Goal: Transaction & Acquisition: Purchase product/service

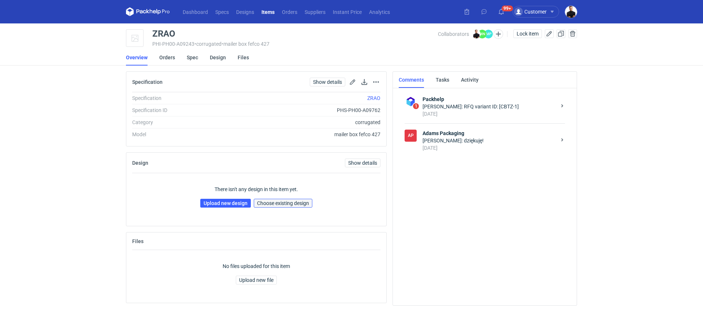
click at [279, 202] on span "Choose existing design" at bounding box center [283, 203] width 52 height 5
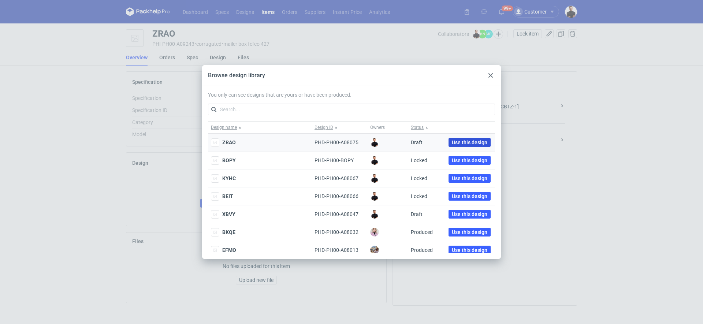
click at [452, 142] on span "Use this design" at bounding box center [470, 142] width 36 height 5
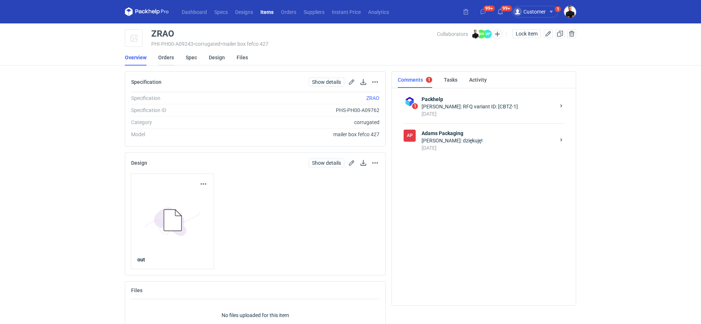
click at [170, 57] on link "Orders" at bounding box center [166, 57] width 16 height 16
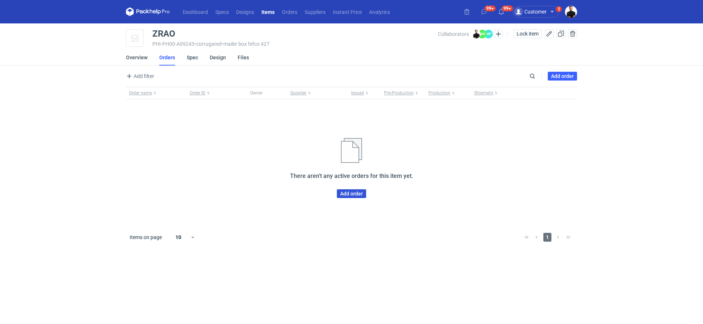
click at [339, 194] on link "Add order" at bounding box center [351, 193] width 29 height 9
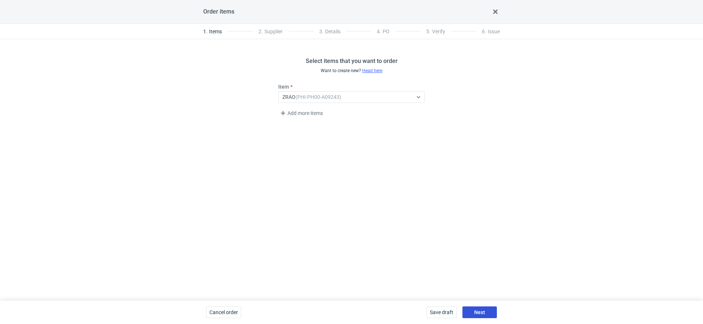
click at [470, 315] on button "Next" at bounding box center [479, 312] width 34 height 12
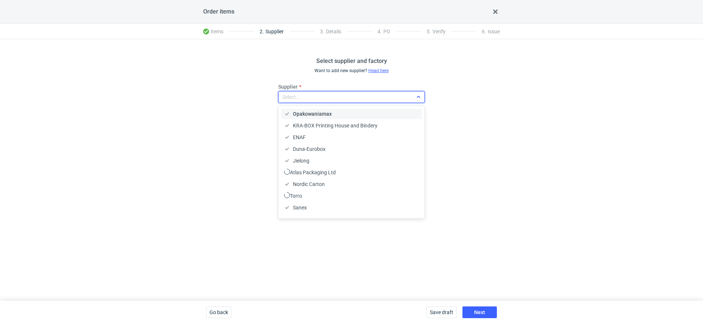
click at [334, 96] on div "Select..." at bounding box center [346, 97] width 134 height 10
type input "r"
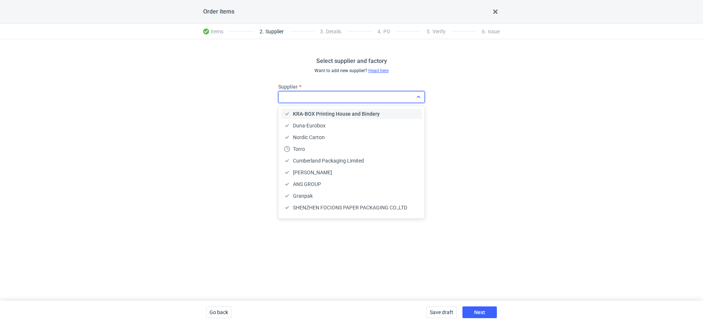
type input "z"
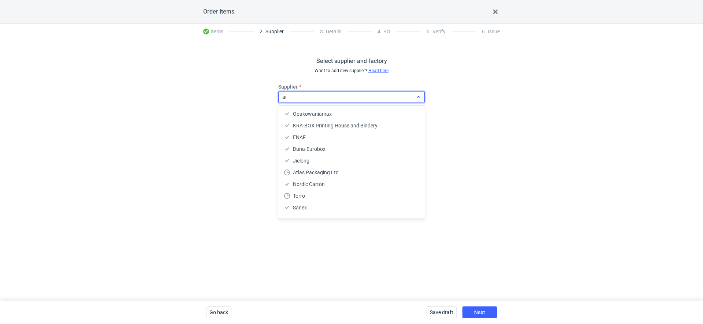
type input "ada"
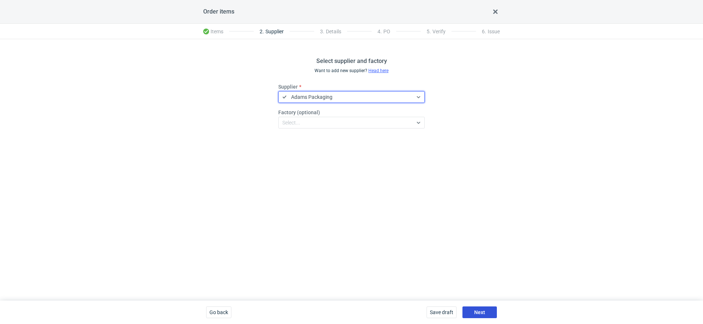
click at [484, 312] on span "Next" at bounding box center [479, 312] width 11 height 5
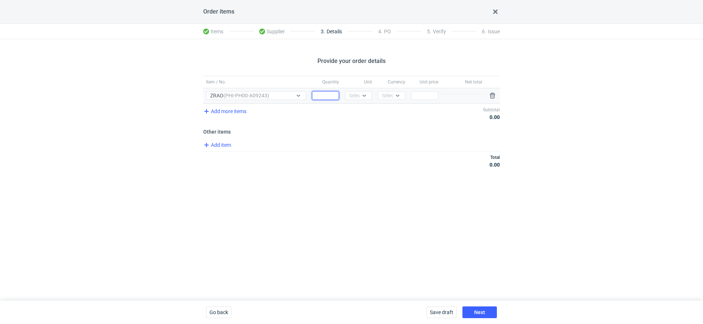
click at [336, 95] on input "Quantity" at bounding box center [325, 95] width 27 height 9
type input "2150"
type input "pc"
type input "pln"
click at [391, 110] on span "PLN" at bounding box center [389, 110] width 10 height 7
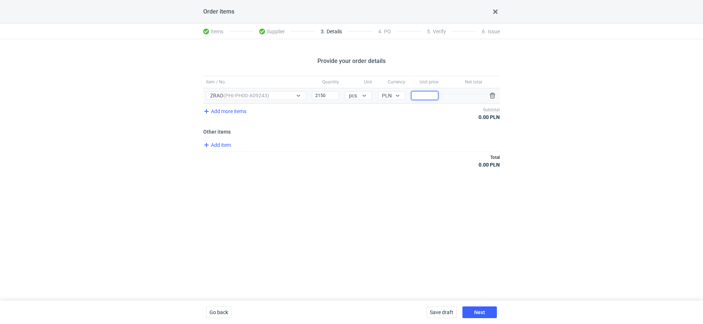
click at [420, 95] on input "Price" at bounding box center [424, 95] width 27 height 9
type input "4"
type input "4.11"
click at [447, 316] on button "Save draft" at bounding box center [441, 312] width 30 height 12
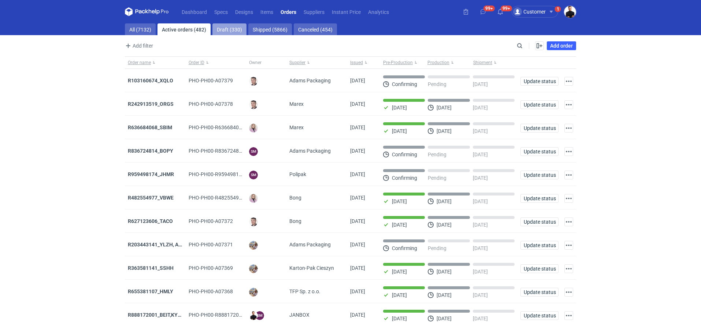
click at [231, 31] on link "Draft (330)" at bounding box center [229, 29] width 34 height 12
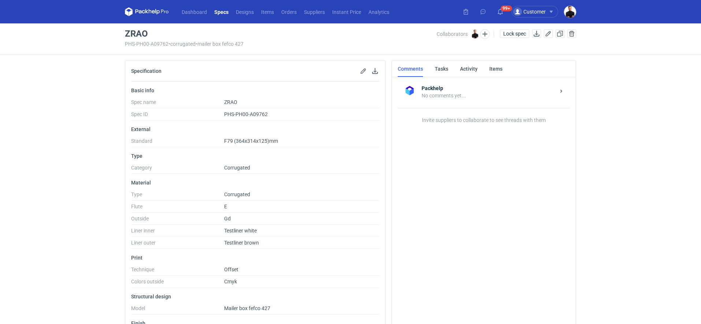
scroll to position [18, 0]
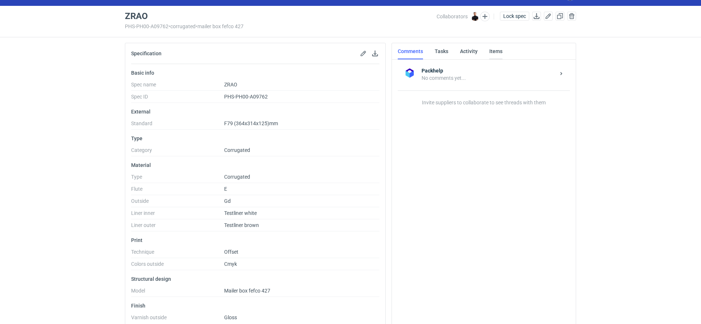
click at [497, 53] on link "Items" at bounding box center [495, 51] width 13 height 16
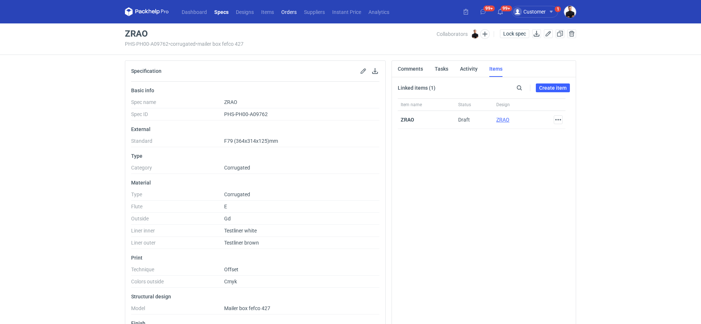
click at [288, 15] on link "Orders" at bounding box center [288, 11] width 23 height 9
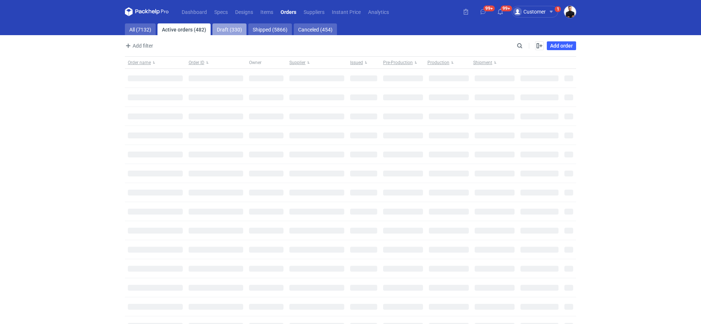
click at [229, 31] on link "Draft (330)" at bounding box center [229, 29] width 34 height 12
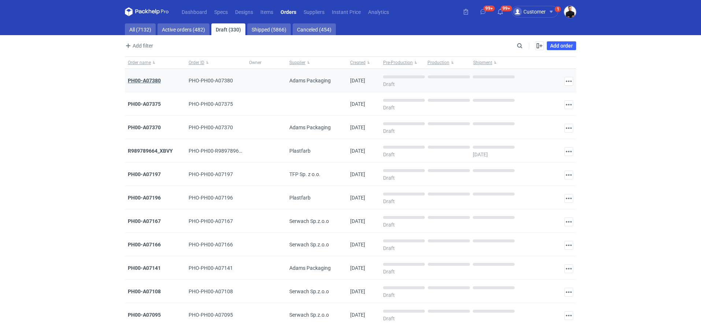
click at [155, 80] on strong "PH00-A07380" at bounding box center [144, 81] width 33 height 6
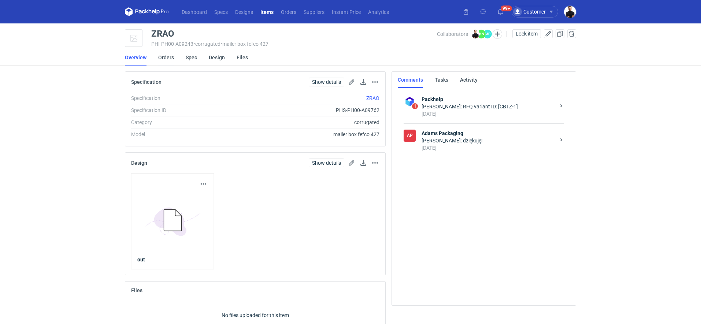
click at [168, 59] on link "Orders" at bounding box center [166, 57] width 16 height 16
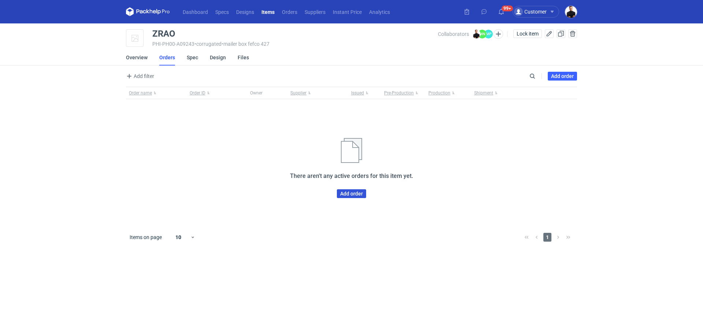
click at [347, 193] on link "Add order" at bounding box center [351, 193] width 29 height 9
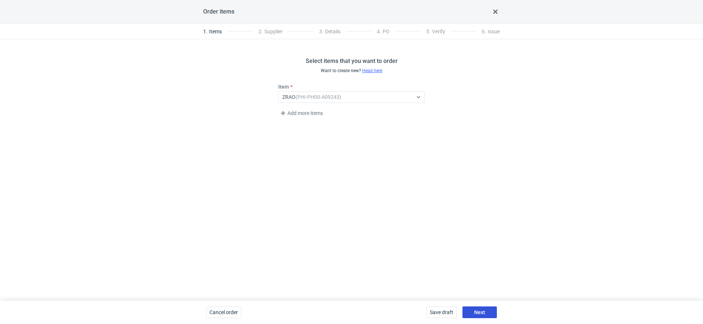
click at [479, 306] on button "Next" at bounding box center [479, 312] width 34 height 12
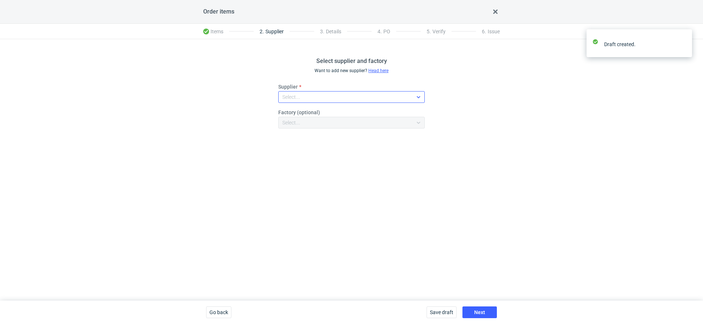
click at [328, 100] on div "Select..." at bounding box center [346, 97] width 134 height 10
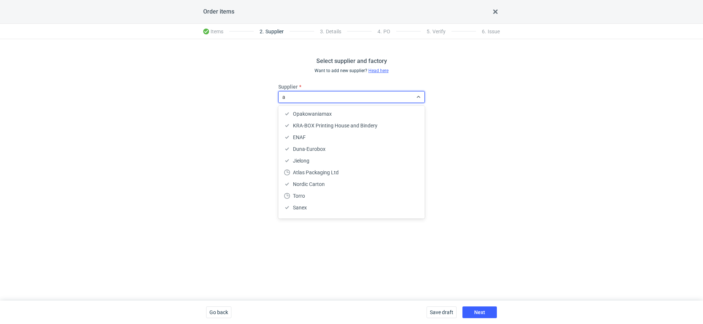
type input "ad"
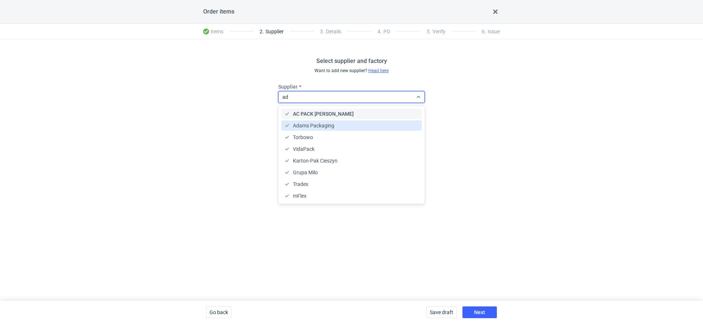
click at [325, 122] on span "Adams Packaging" at bounding box center [313, 125] width 41 height 7
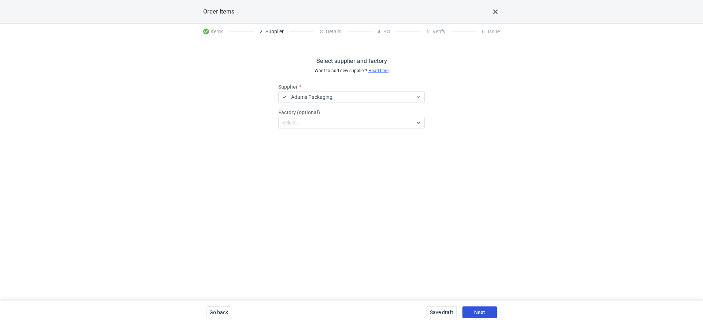
click at [482, 309] on button "Next" at bounding box center [479, 312] width 34 height 12
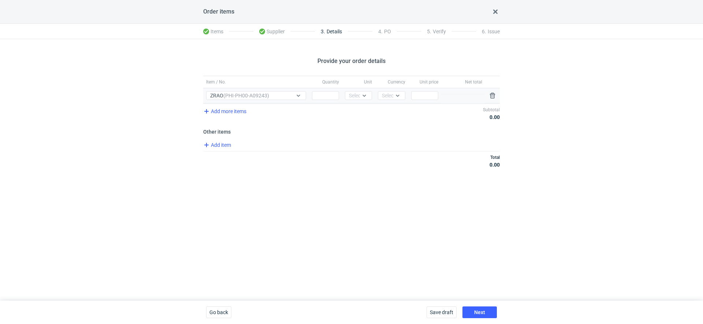
click at [329, 90] on div "Quantity" at bounding box center [325, 95] width 33 height 15
click at [327, 98] on input "Quantity" at bounding box center [325, 95] width 27 height 9
type input "2150"
type input "pcs"
type input "pl"
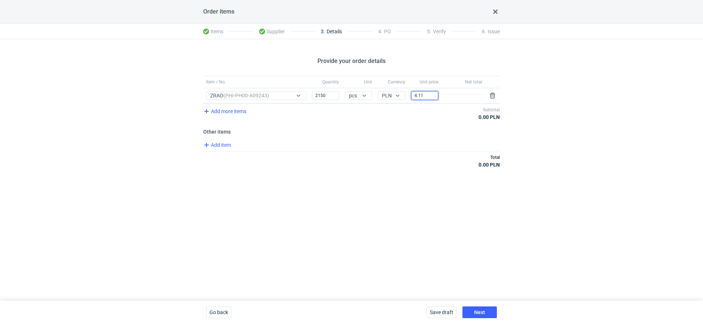
type input "4.11"
click at [359, 165] on div "Total 0.00 PLN" at bounding box center [351, 160] width 297 height 19
click at [471, 316] on button "Next" at bounding box center [479, 312] width 34 height 12
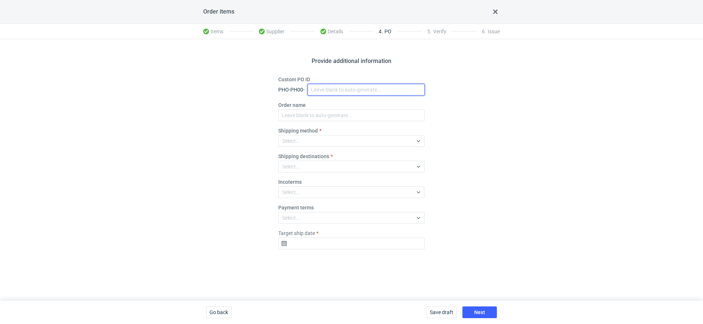
click at [341, 90] on input "Custom PO ID" at bounding box center [365, 90] width 117 height 12
click at [526, 215] on div "Provide additional information Custom PO ID PHO-PH00- Order name Shipping metho…" at bounding box center [351, 169] width 703 height 261
click at [205, 120] on div "Provide additional information Custom PO ID PHO-PH00- Order name Shipping metho…" at bounding box center [351, 169] width 703 height 261
click at [338, 87] on input "Custom PO ID" at bounding box center [365, 90] width 117 height 12
paste input "R870234895"
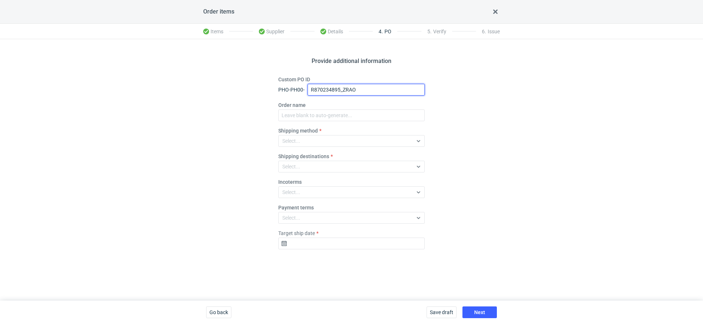
click at [347, 89] on input "R870234895_ZRAO" at bounding box center [365, 90] width 117 height 12
type input "R870234895_ZRAO"
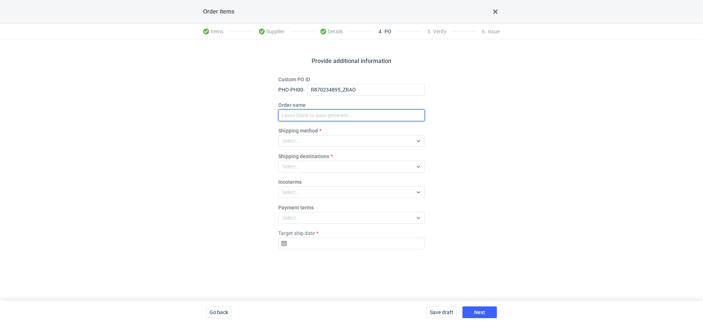
click at [334, 118] on input "Order name" at bounding box center [351, 115] width 146 height 12
paste input "R870234895_ZRAO"
type input "R870234895_ZRAO"
click at [312, 143] on div "Select..." at bounding box center [346, 141] width 134 height 10
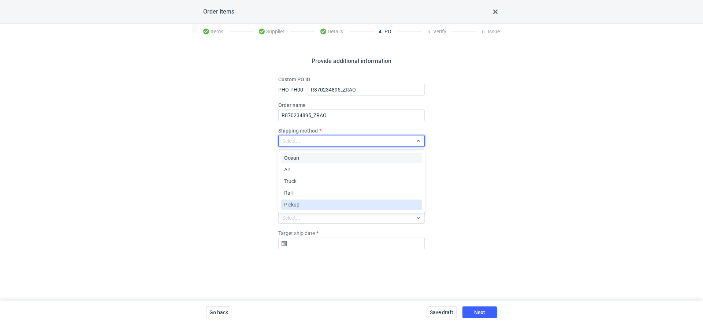
click at [297, 204] on span "Pickup" at bounding box center [291, 204] width 15 height 7
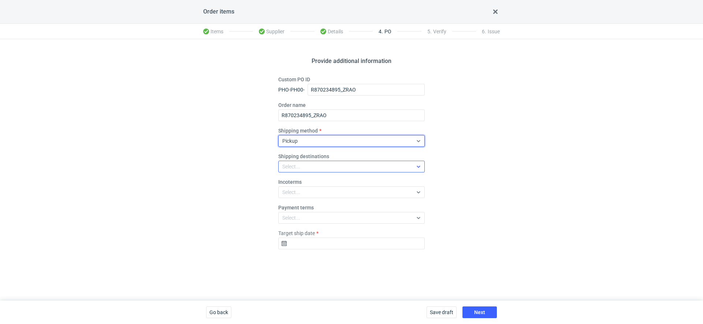
click at [306, 168] on div "Select..." at bounding box center [346, 166] width 134 height 10
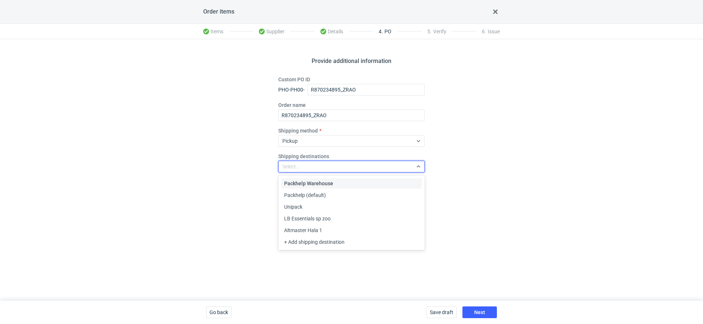
click at [310, 182] on span "Packhelp Warehouse" at bounding box center [308, 183] width 49 height 7
click at [225, 213] on div "Provide additional information Custom PO ID PHO-PH00- R870234895_ZRAO Order nam…" at bounding box center [350, 169] width 701 height 261
click at [292, 167] on span "Packhelp Warehouse" at bounding box center [305, 167] width 48 height 6
drag, startPoint x: 482, startPoint y: 175, endPoint x: 471, endPoint y: 175, distance: 11.7
click at [483, 175] on div "Provide additional information Custom PO ID PHO-PH00- R870234895_ZRAO Order nam…" at bounding box center [351, 169] width 703 height 261
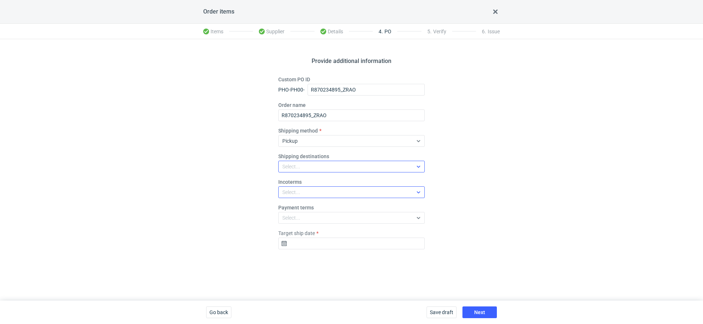
click at [325, 197] on div "Select..." at bounding box center [351, 192] width 146 height 12
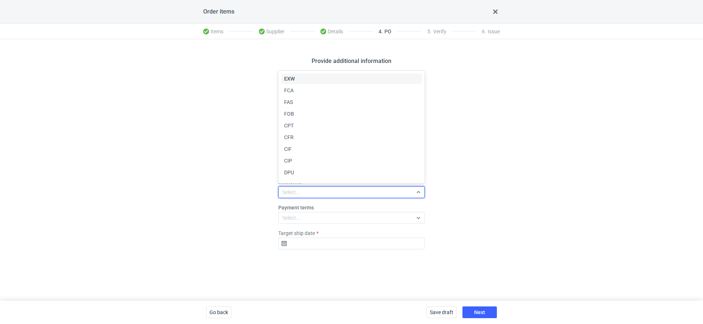
click at [299, 78] on div "EXW" at bounding box center [351, 78] width 135 height 7
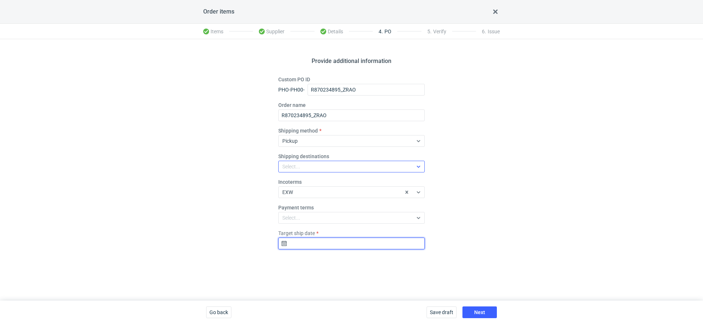
click at [320, 242] on input "Target ship date" at bounding box center [351, 244] width 146 height 12
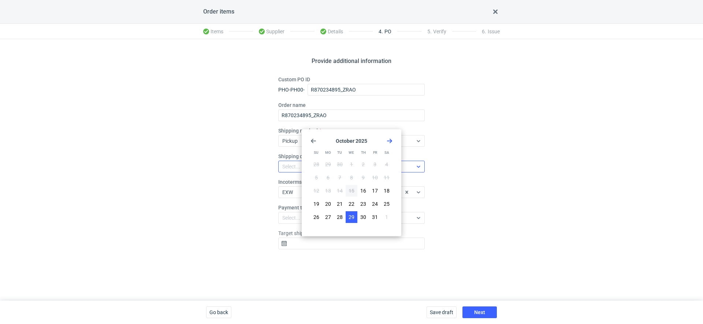
click at [347, 221] on button "29" at bounding box center [352, 217] width 12 height 12
type input "2025-10-29"
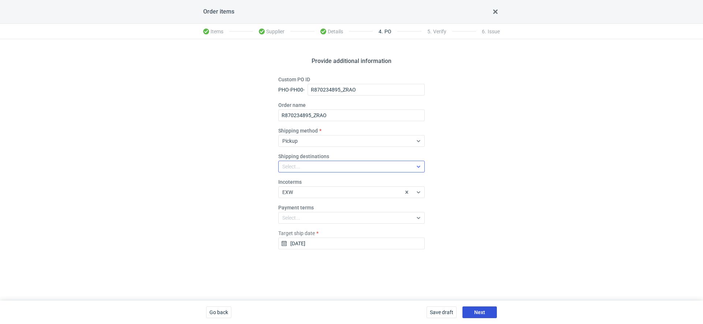
click at [480, 311] on span "Next" at bounding box center [479, 312] width 11 height 5
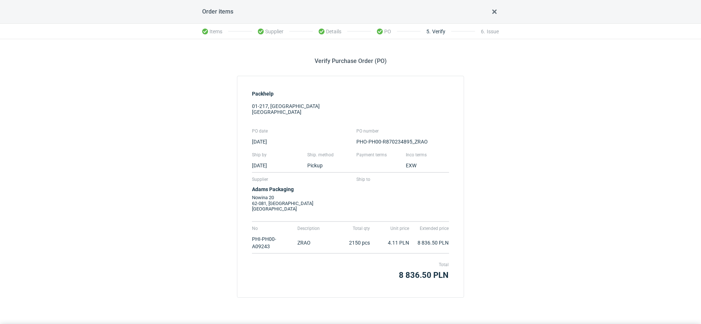
scroll to position [23, 0]
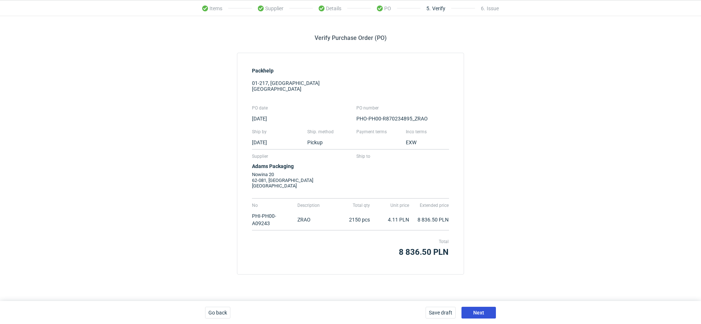
click at [487, 312] on button "Next" at bounding box center [478, 313] width 34 height 12
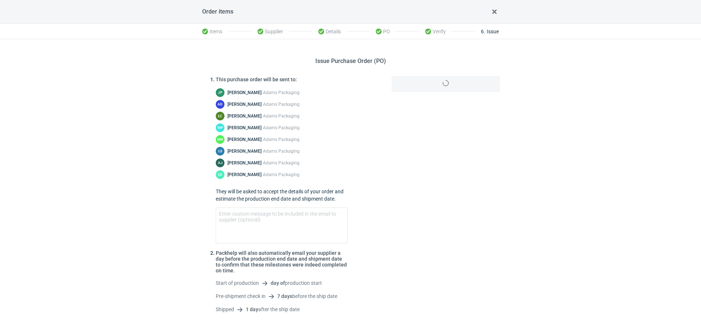
scroll to position [35, 0]
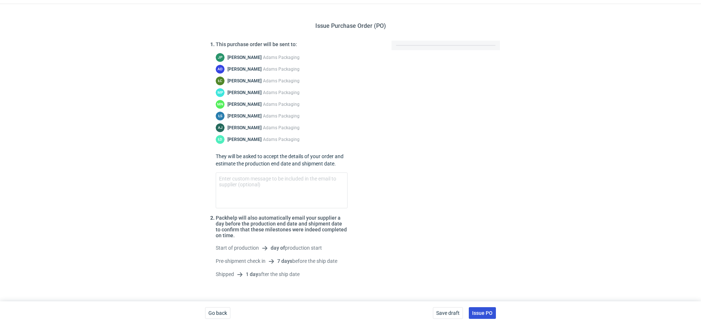
click at [481, 312] on span "Issue PO" at bounding box center [482, 312] width 20 height 5
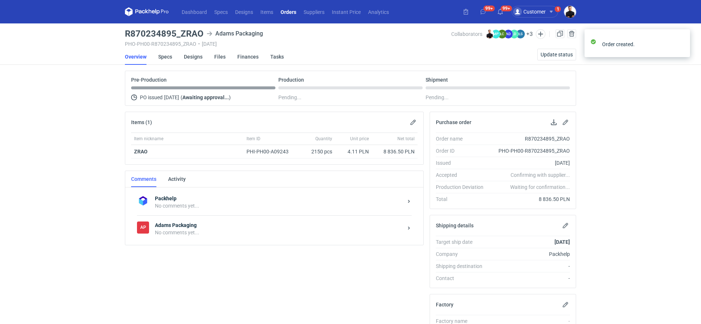
click at [208, 226] on strong "Adams Packaging" at bounding box center [279, 224] width 248 height 7
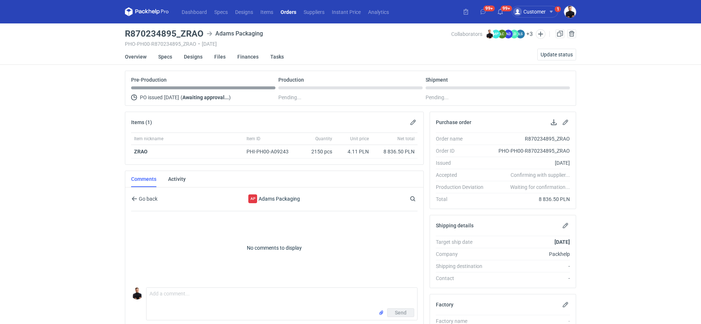
scroll to position [80, 0]
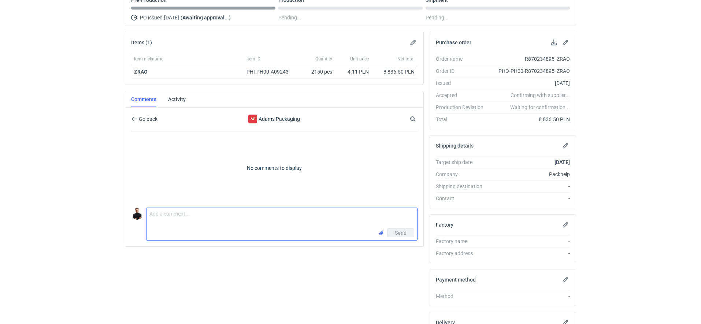
click at [191, 222] on textarea "Comment message" at bounding box center [281, 218] width 271 height 20
type textarea "Pani Małgorzato, wycena CBTZ, zamówienie potrzebne na 29.10"
click at [392, 231] on button "Send" at bounding box center [400, 232] width 27 height 9
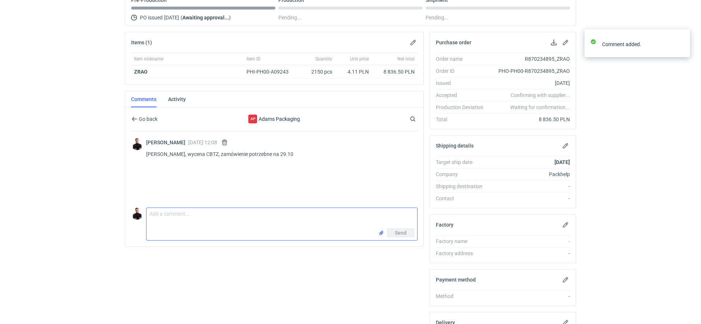
click at [232, 220] on textarea "Comment message" at bounding box center [281, 218] width 271 height 20
paste textarea "R870234895"
type textarea "R870234895"
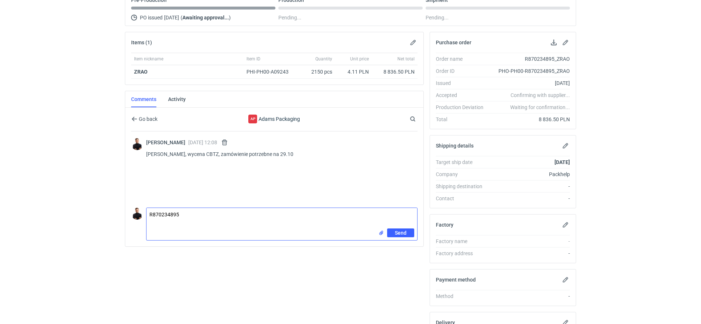
click at [162, 212] on textarea "R870234895" at bounding box center [281, 218] width 271 height 20
paste textarea "fala E 305g - bielona + GD 180 g"
type textarea "fala E 305g - bielona + GD 180 g"
